Goal: Navigation & Orientation: Find specific page/section

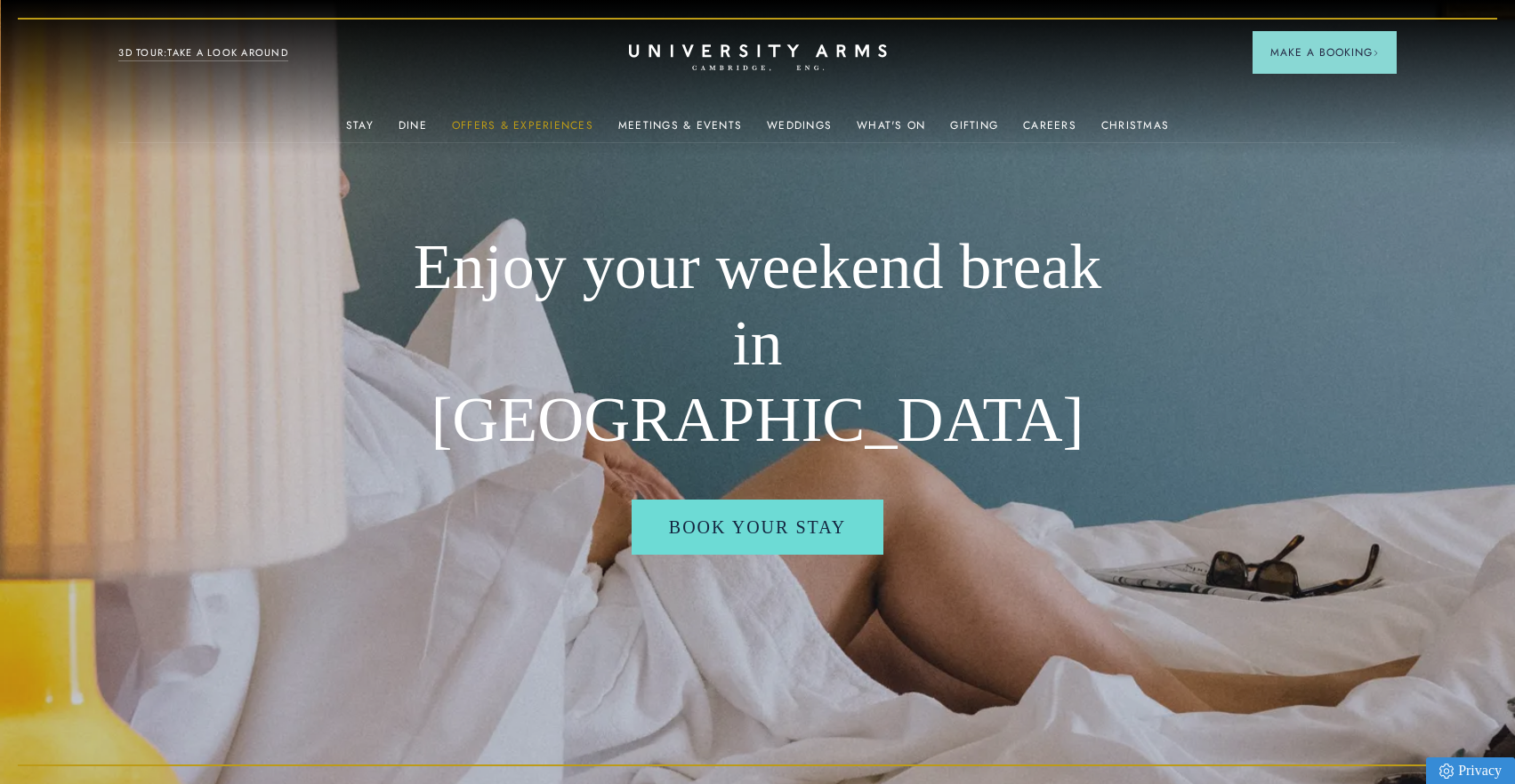
click at [561, 124] on link "Offers & Experiences" at bounding box center [523, 130] width 141 height 23
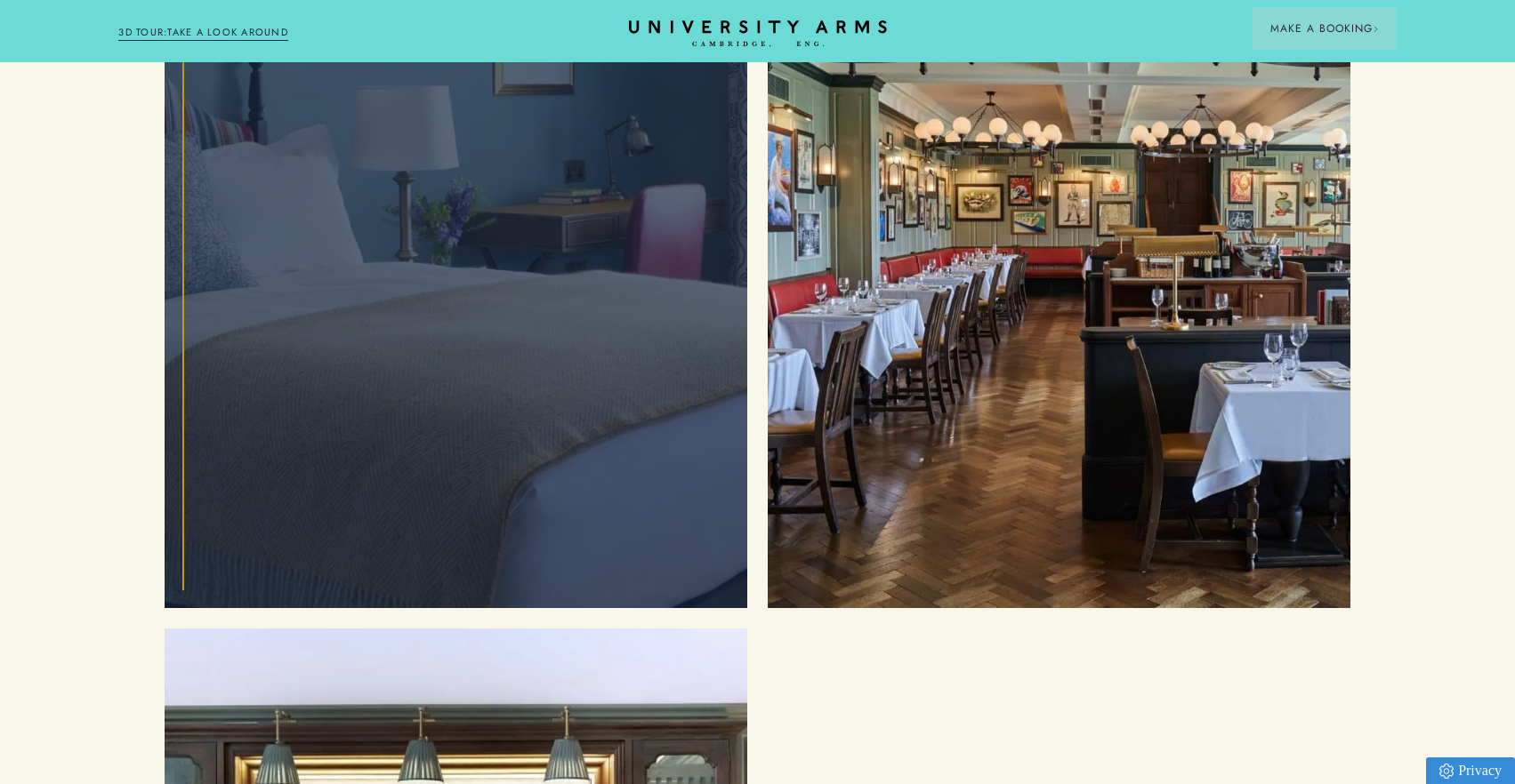
scroll to position [2257, 0]
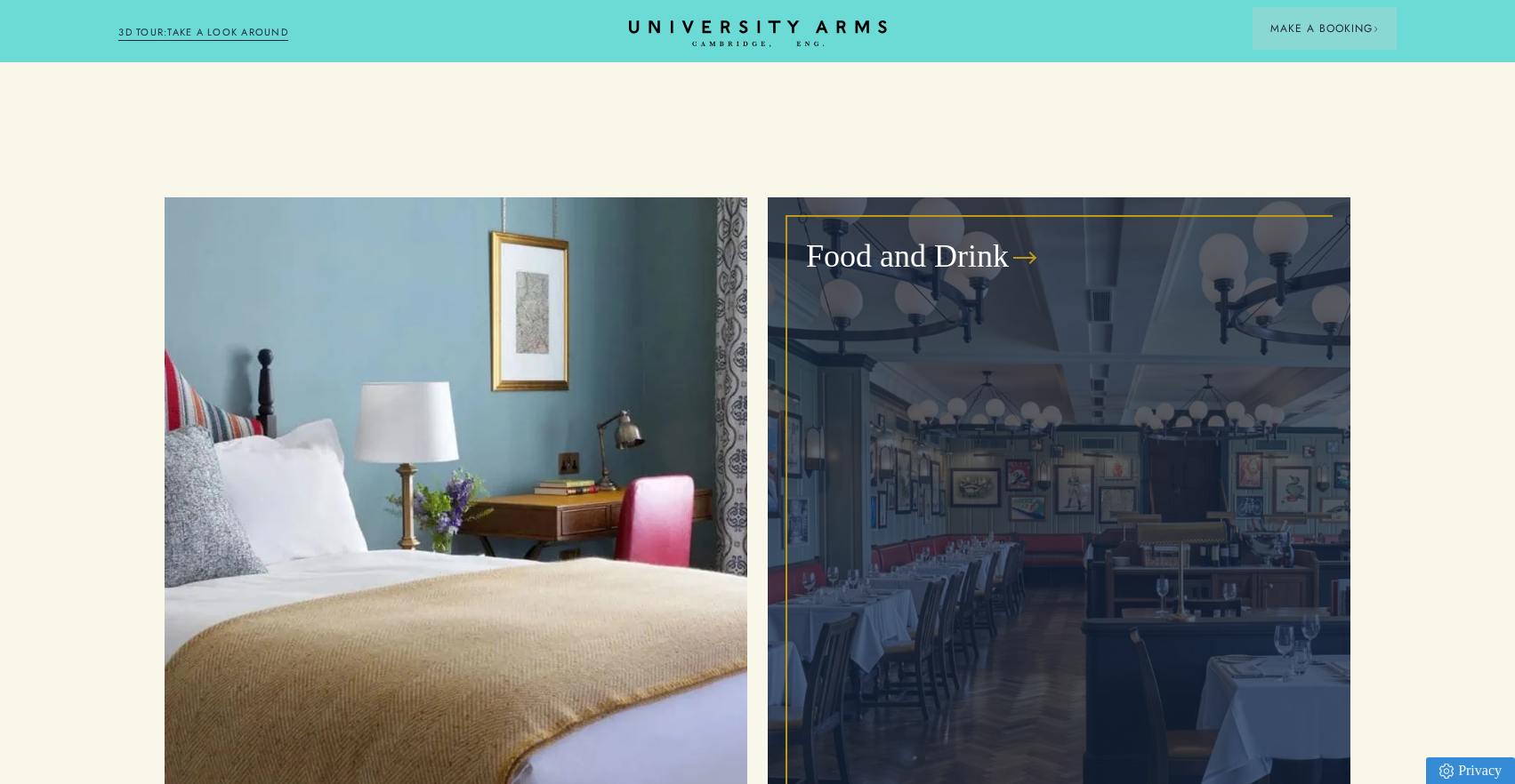
click at [1036, 319] on div "Food and Drink" at bounding box center [1059, 547] width 542 height 658
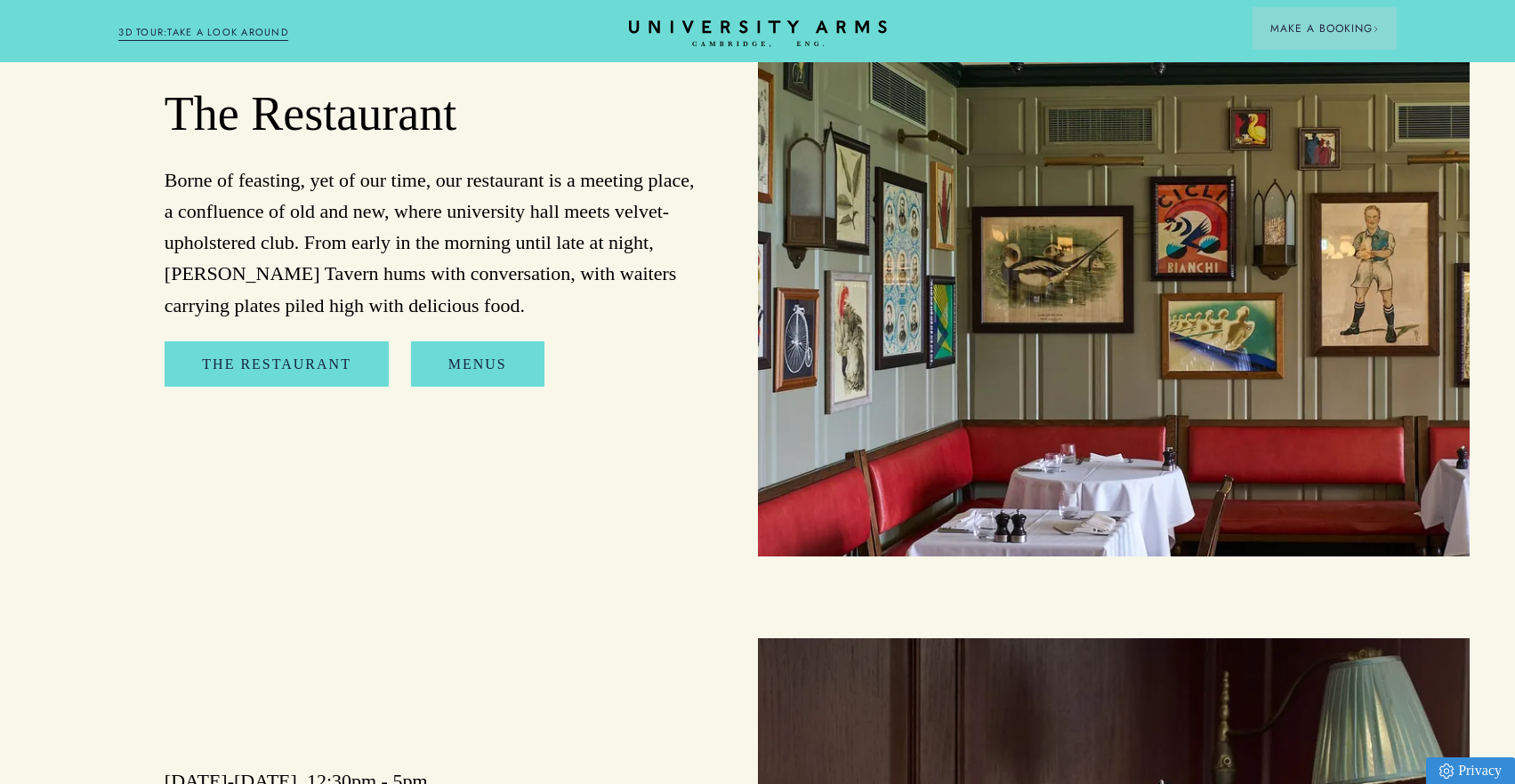
scroll to position [1712, 0]
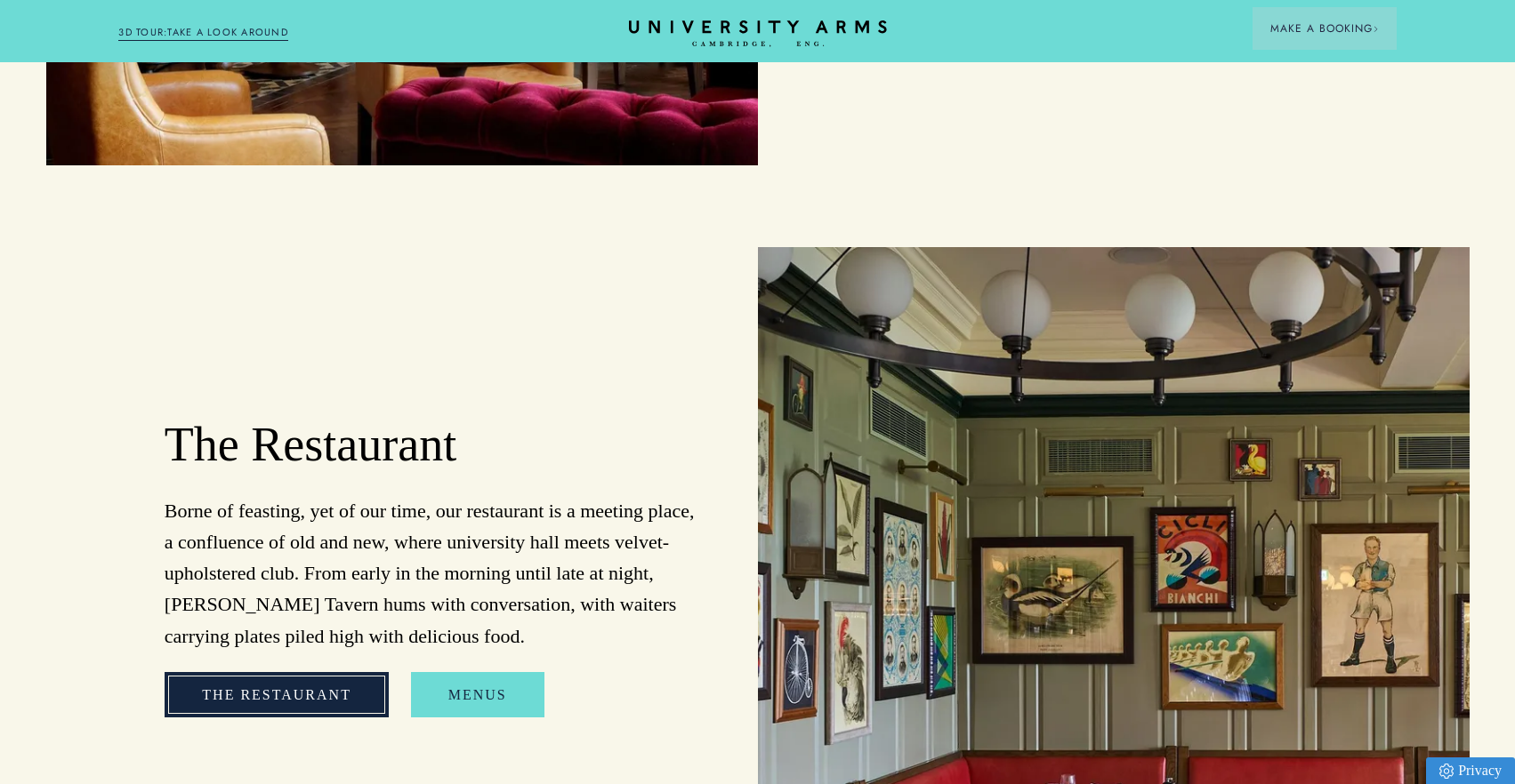
click at [298, 706] on link "The Restaurant" at bounding box center [277, 696] width 225 height 47
